Goal: Information Seeking & Learning: Learn about a topic

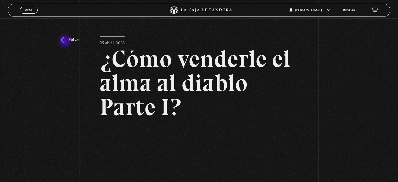
click at [65, 42] on link "Volver" at bounding box center [69, 39] width 19 height 7
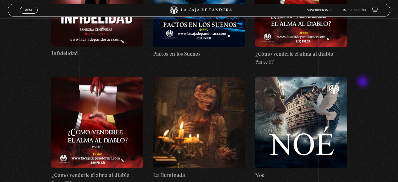
scroll to position [1470, 0]
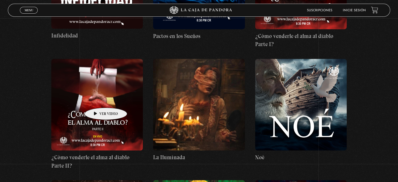
click at [98, 100] on figure at bounding box center [96, 104] width 91 height 91
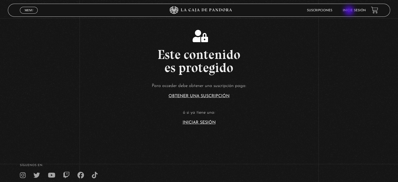
click at [349, 11] on link "Inicie sesión" at bounding box center [353, 10] width 23 height 3
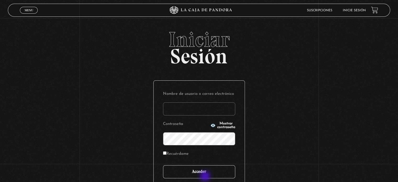
type input "iluminados444@gmail.com"
click at [205, 176] on input "Acceder" at bounding box center [199, 171] width 72 height 13
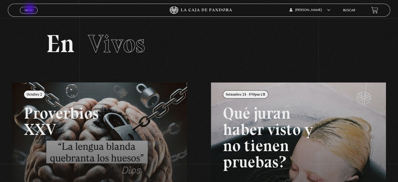
click at [30, 9] on span "Menu" at bounding box center [29, 10] width 9 height 3
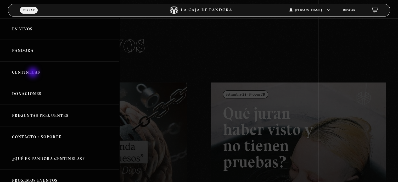
click at [33, 73] on link "Centinelas" at bounding box center [59, 72] width 119 height 22
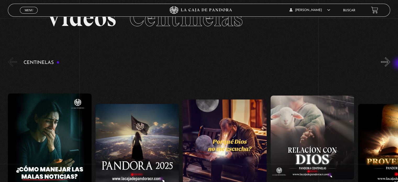
scroll to position [26, 0]
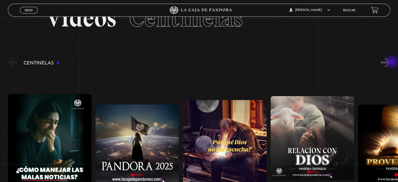
click at [390, 62] on button "»" at bounding box center [385, 62] width 9 height 9
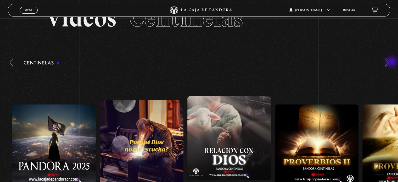
click at [390, 62] on button "»" at bounding box center [385, 62] width 9 height 9
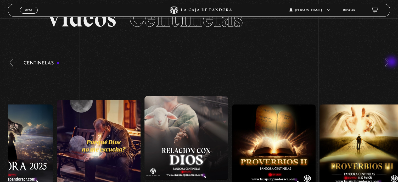
click at [390, 62] on button "»" at bounding box center [385, 62] width 9 height 9
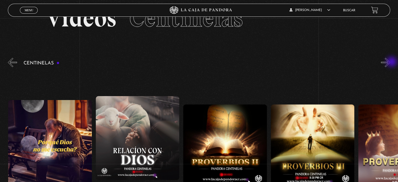
click at [390, 62] on button "»" at bounding box center [385, 62] width 9 height 9
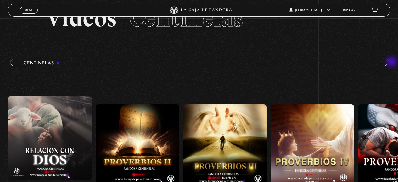
click at [390, 62] on button "»" at bounding box center [385, 62] width 9 height 9
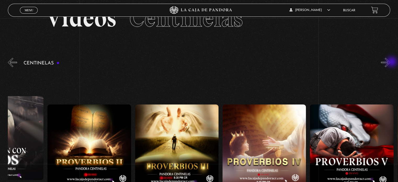
click at [390, 62] on button "»" at bounding box center [385, 62] width 9 height 9
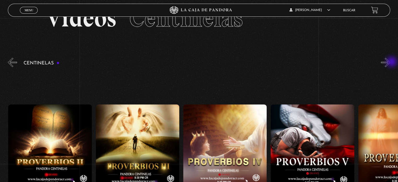
click at [390, 62] on button "»" at bounding box center [385, 62] width 9 height 9
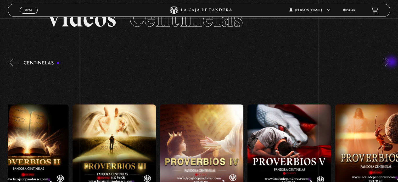
click at [390, 62] on button "»" at bounding box center [385, 62] width 9 height 9
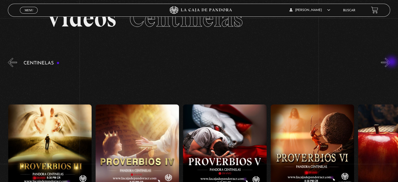
click at [390, 62] on button "»" at bounding box center [385, 62] width 9 height 9
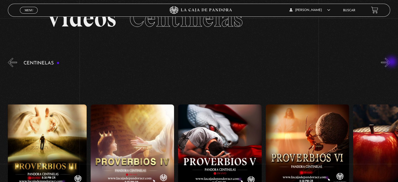
click at [390, 62] on button "»" at bounding box center [385, 62] width 9 height 9
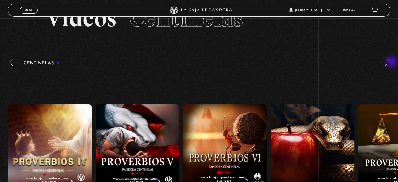
click at [390, 62] on button "»" at bounding box center [385, 62] width 9 height 9
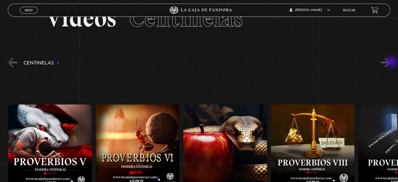
click at [390, 62] on button "»" at bounding box center [385, 62] width 9 height 9
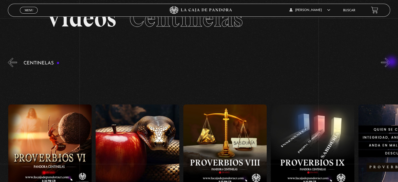
click at [390, 62] on button "»" at bounding box center [385, 62] width 9 height 9
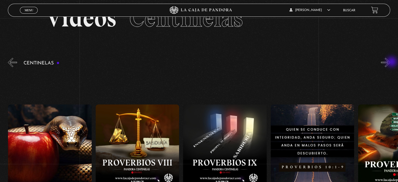
click at [390, 62] on button "»" at bounding box center [385, 62] width 9 height 9
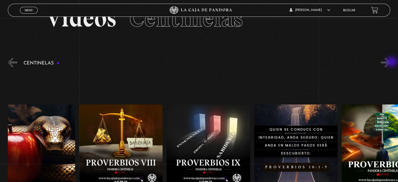
click at [390, 62] on button "»" at bounding box center [385, 62] width 9 height 9
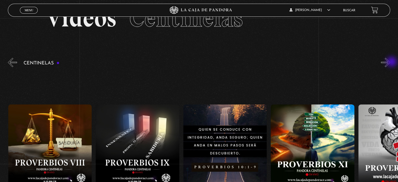
click at [390, 62] on button "»" at bounding box center [385, 62] width 9 height 9
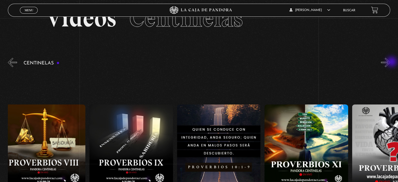
click at [390, 62] on button "»" at bounding box center [385, 62] width 9 height 9
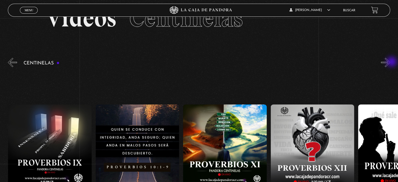
click at [390, 62] on button "»" at bounding box center [385, 62] width 9 height 9
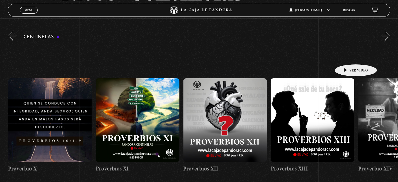
scroll to position [0, 1049]
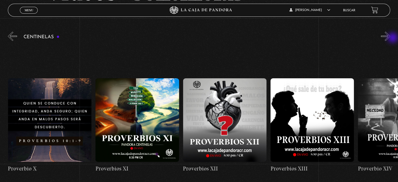
click at [390, 38] on button "»" at bounding box center [385, 36] width 9 height 9
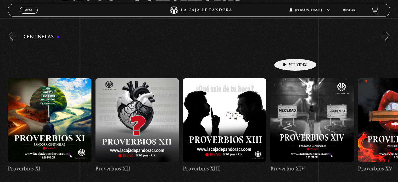
scroll to position [0, 0]
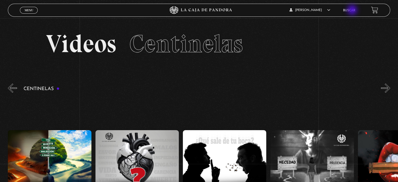
click at [352, 11] on link "Buscar" at bounding box center [349, 10] width 12 height 3
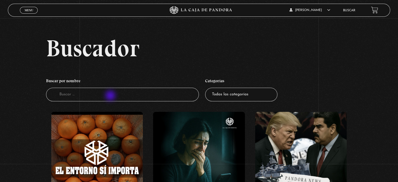
click at [108, 96] on input "Buscador" at bounding box center [122, 95] width 153 height 14
type input "COMO"
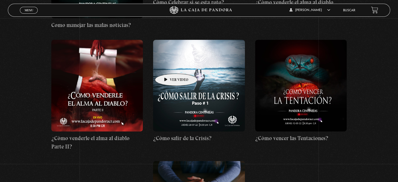
scroll to position [209, 0]
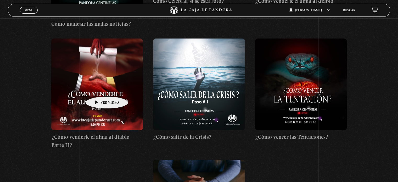
click at [99, 88] on figure at bounding box center [96, 83] width 91 height 91
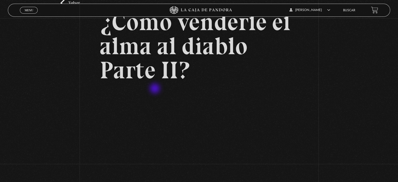
scroll to position [78, 0]
